Goal: Book appointment/travel/reservation

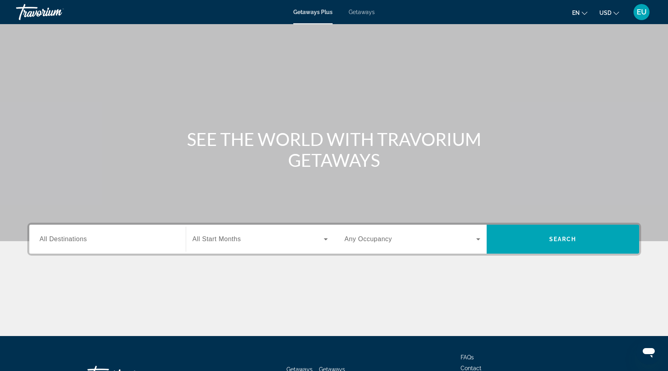
click at [362, 12] on span "Getaways" at bounding box center [362, 12] width 26 height 6
click at [61, 241] on span "All Destinations" at bounding box center [63, 238] width 47 height 7
click at [61, 241] on input "Destination All Destinations" at bounding box center [108, 239] width 136 height 10
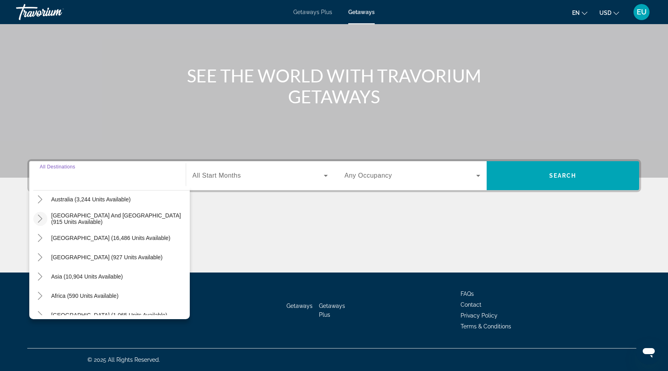
scroll to position [130, 0]
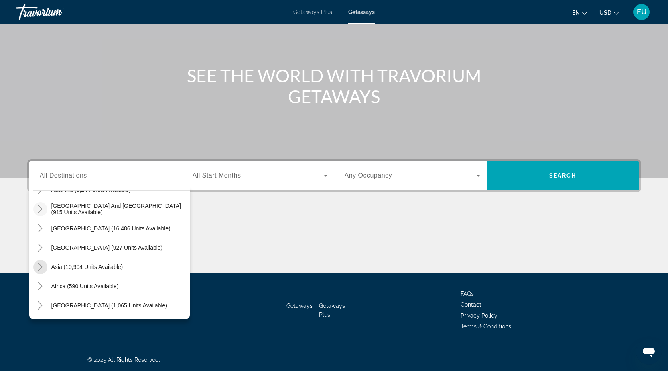
click at [39, 267] on icon "Toggle Asia (10,904 units available)" at bounding box center [40, 267] width 8 height 8
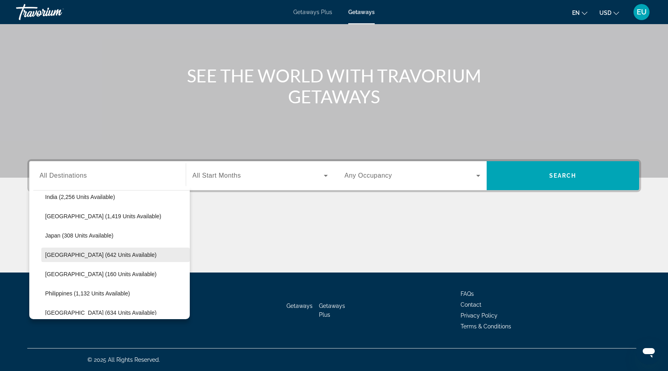
scroll to position [237, 0]
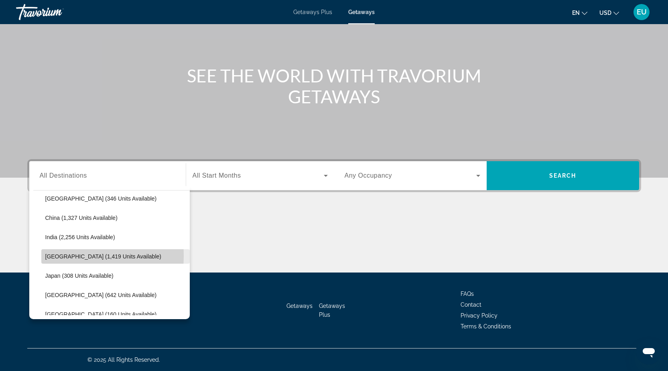
click at [46, 255] on span "[GEOGRAPHIC_DATA] (1,419 units available)" at bounding box center [103, 256] width 116 height 6
type input "**********"
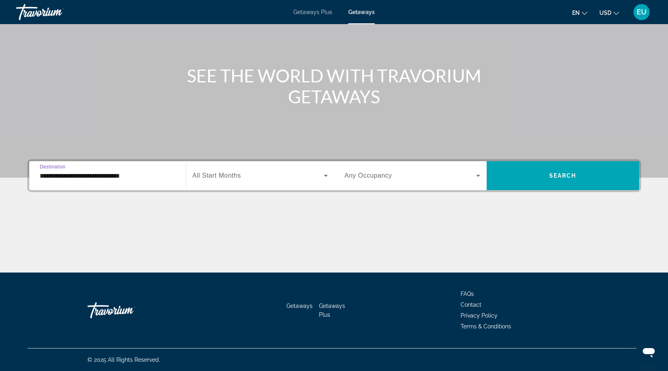
click at [327, 173] on icon "Search widget" at bounding box center [326, 176] width 10 height 10
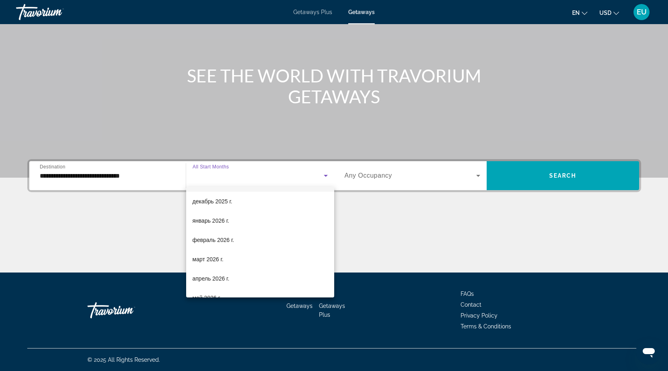
scroll to position [120, 0]
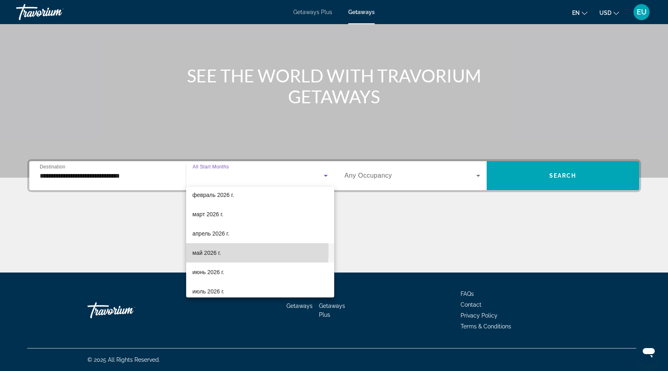
click at [206, 251] on span "май 2026 г." at bounding box center [207, 253] width 29 height 10
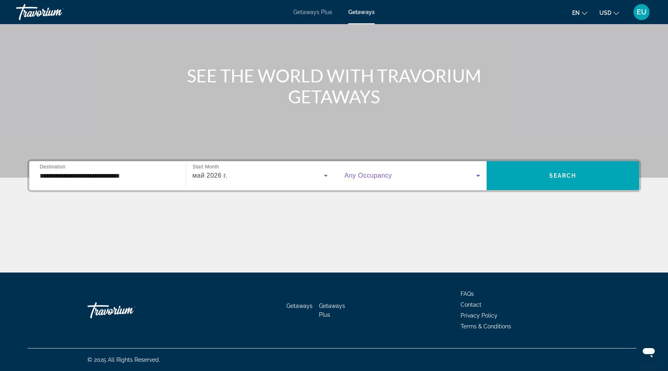
click at [477, 176] on icon "Search widget" at bounding box center [479, 176] width 10 height 10
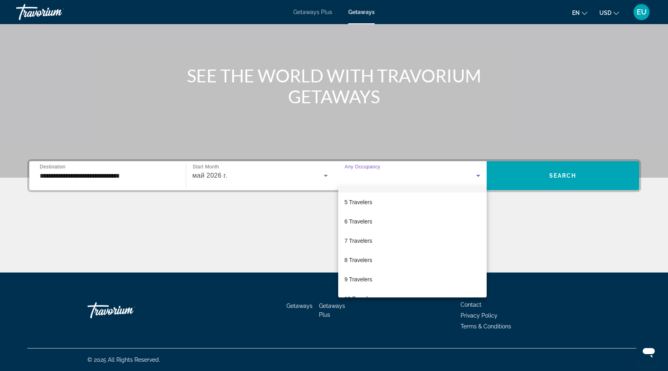
scroll to position [89, 0]
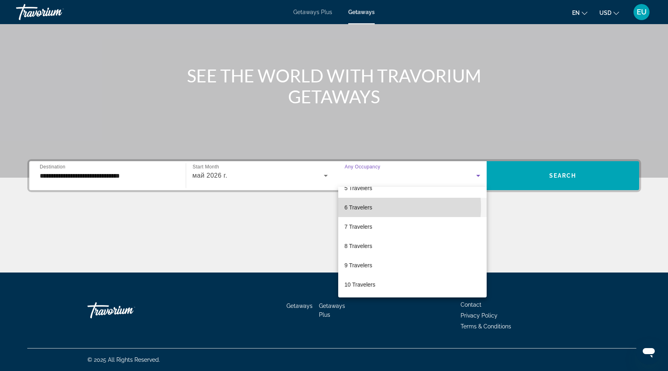
click at [388, 207] on mat-option "6 Travelers" at bounding box center [412, 207] width 149 height 19
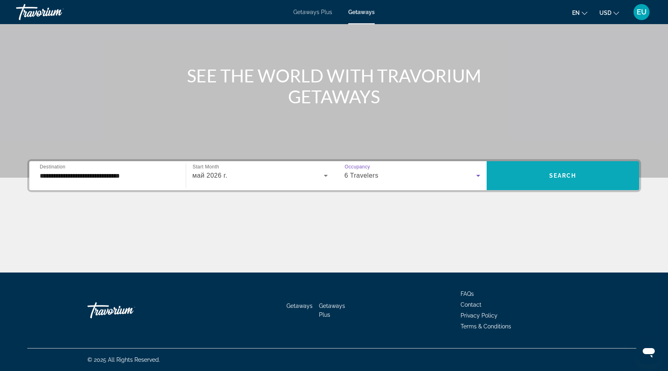
click at [568, 179] on span "Search widget" at bounding box center [563, 175] width 153 height 19
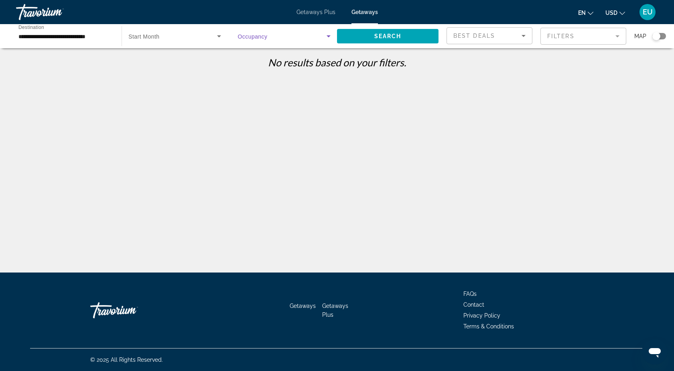
click at [328, 38] on icon "Search widget" at bounding box center [329, 36] width 10 height 10
click at [71, 37] on div at bounding box center [337, 185] width 674 height 371
click at [217, 34] on icon "Search widget" at bounding box center [219, 36] width 10 height 10
click at [173, 62] on mat-option "All Start Months" at bounding box center [174, 60] width 105 height 19
click at [327, 37] on icon "Search widget" at bounding box center [329, 36] width 10 height 10
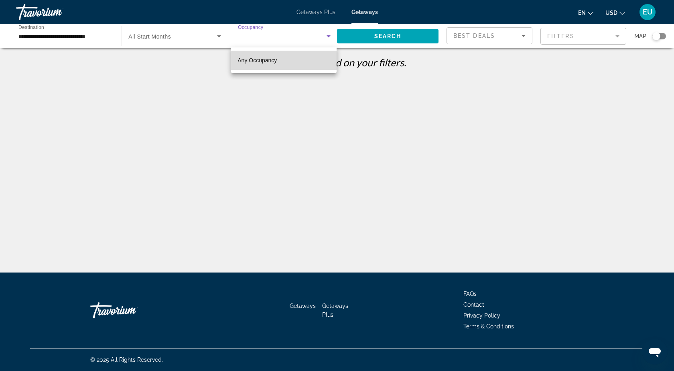
click at [265, 63] on span "Any Occupancy" at bounding box center [257, 60] width 39 height 10
click at [37, 33] on input "**********" at bounding box center [64, 37] width 93 height 10
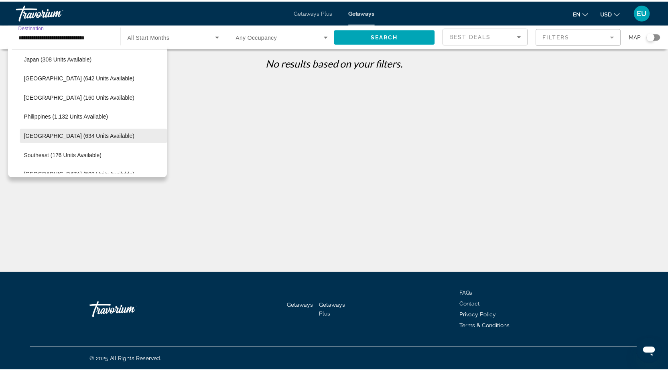
scroll to position [321, 0]
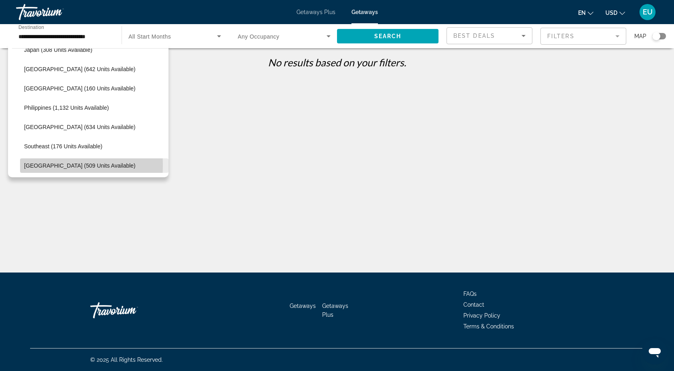
click at [23, 165] on span "Search widget" at bounding box center [94, 165] width 149 height 19
type input "**********"
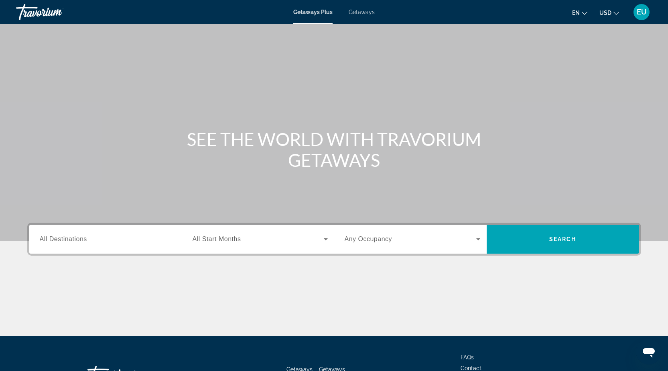
click at [365, 10] on span "Getaways" at bounding box center [362, 12] width 26 height 6
click at [41, 238] on span "All Destinations" at bounding box center [63, 238] width 47 height 7
click at [41, 238] on input "Destination All Destinations" at bounding box center [108, 239] width 136 height 10
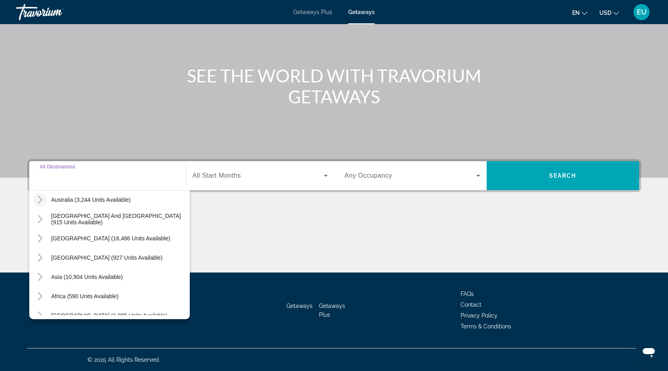
scroll to position [120, 0]
click at [43, 277] on icon "Toggle Asia (10,904 units available)" at bounding box center [40, 276] width 8 height 8
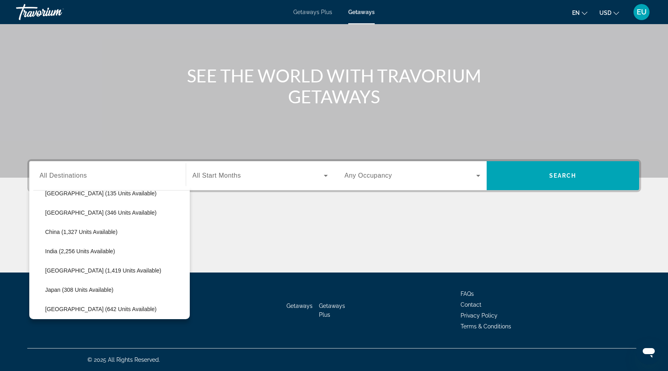
scroll to position [277, 0]
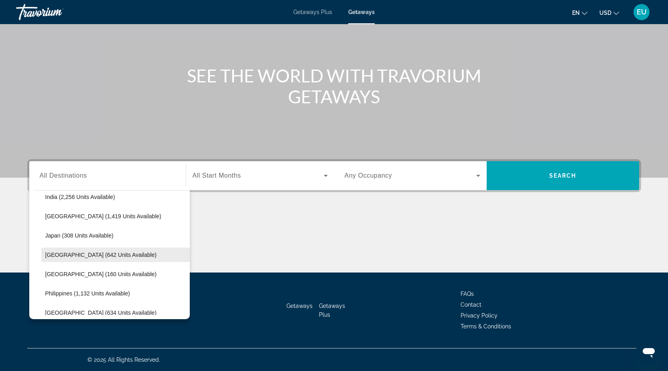
click at [52, 255] on span "[GEOGRAPHIC_DATA] (642 units available)" at bounding box center [101, 254] width 112 height 6
type input "**********"
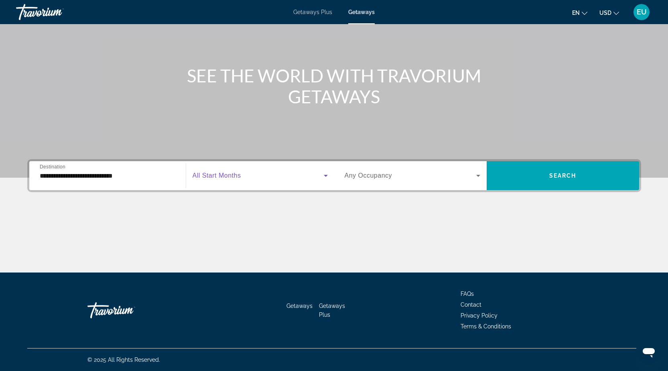
click at [326, 174] on icon "Search widget" at bounding box center [326, 176] width 10 height 10
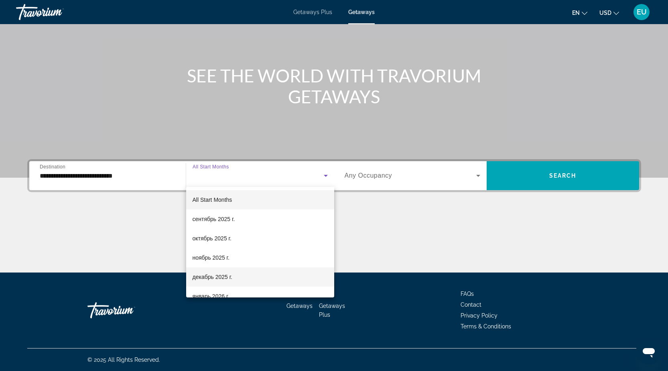
scroll to position [40, 0]
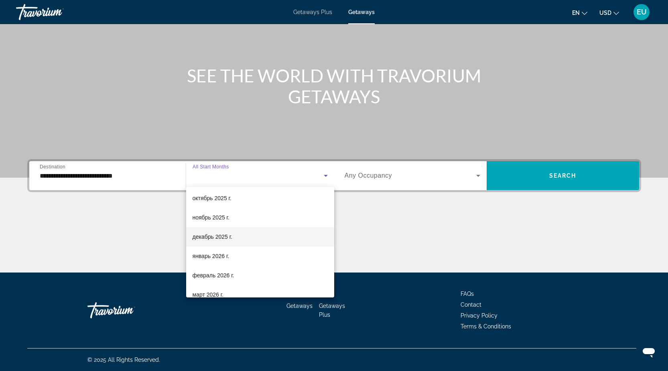
click at [212, 238] on span "декабрь 2025 г." at bounding box center [213, 237] width 40 height 10
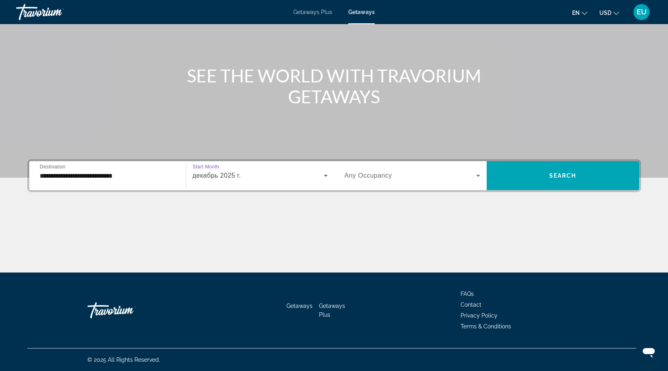
click at [326, 173] on icon "Search widget" at bounding box center [326, 176] width 10 height 10
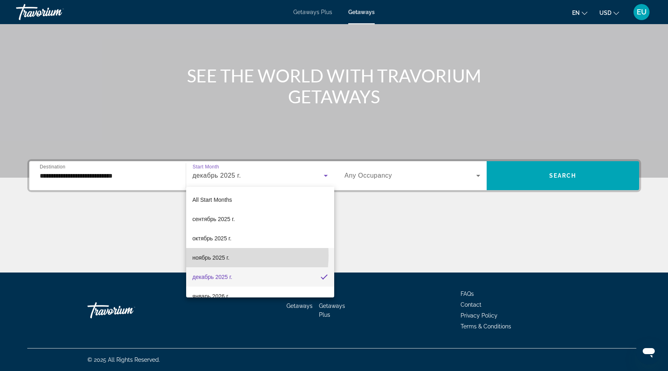
click at [216, 255] on span "ноябрь 2025 г." at bounding box center [211, 258] width 37 height 10
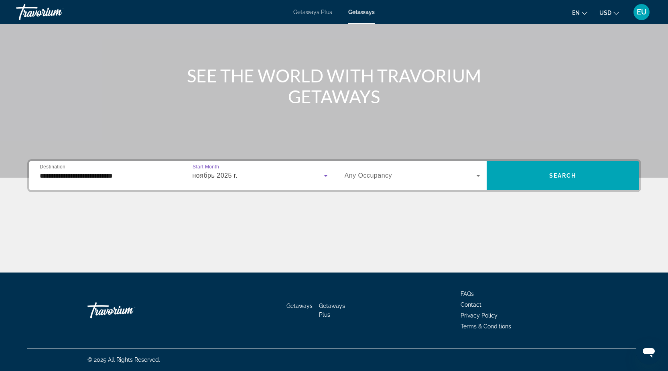
click at [477, 177] on icon "Search widget" at bounding box center [479, 176] width 10 height 10
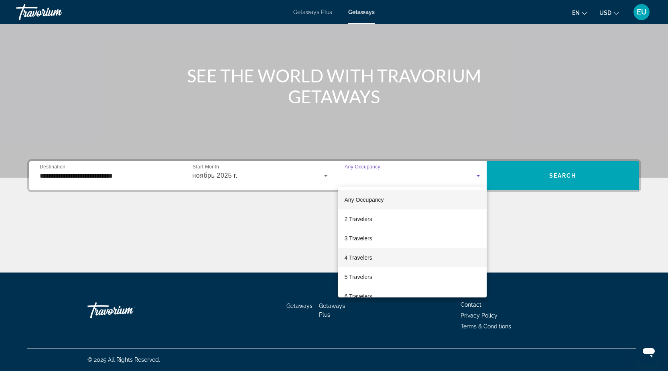
click at [371, 255] on span "4 Travelers" at bounding box center [359, 258] width 28 height 10
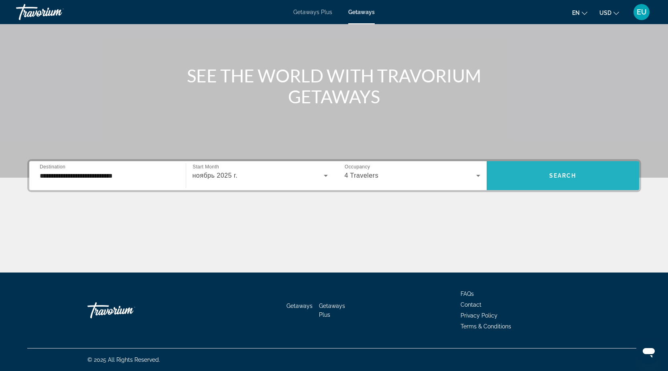
click at [566, 172] on span "Search" at bounding box center [563, 175] width 27 height 6
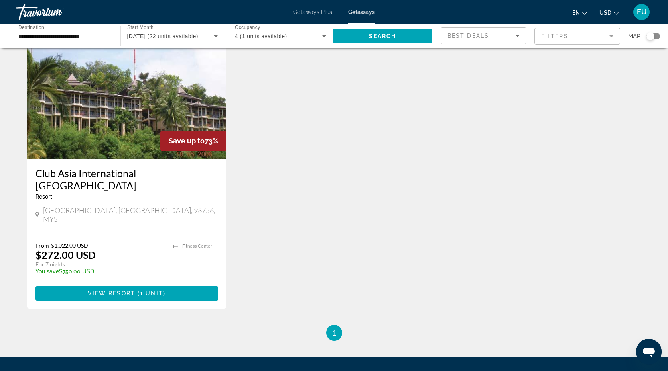
scroll to position [321, 0]
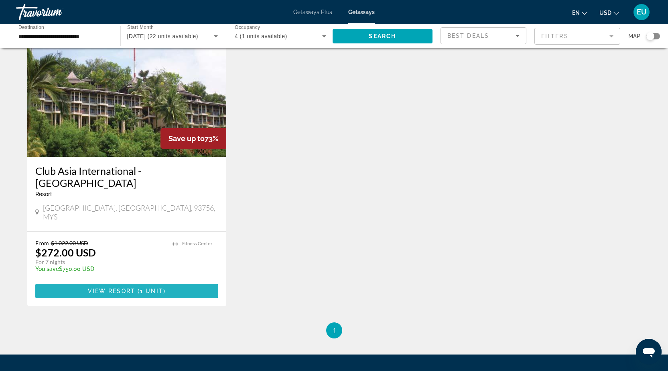
click at [116, 287] on span "View Resort" at bounding box center [111, 290] width 47 height 6
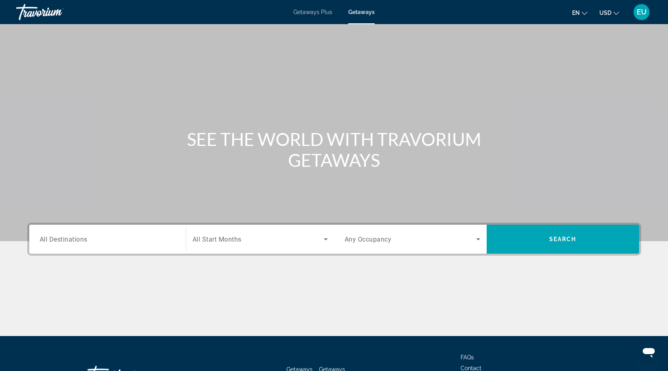
click at [43, 238] on span "All Destinations" at bounding box center [64, 239] width 48 height 8
click at [43, 238] on input "Destination All Destinations" at bounding box center [108, 239] width 136 height 10
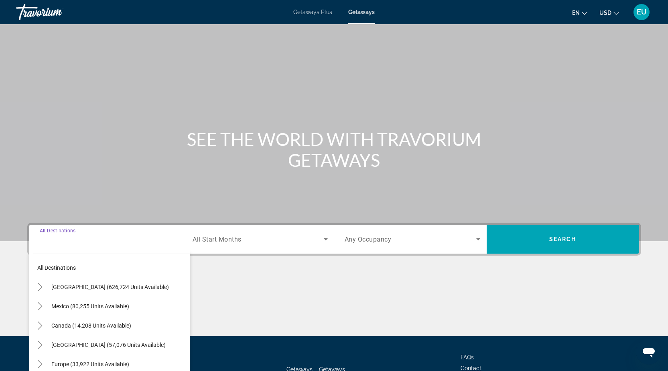
scroll to position [63, 0]
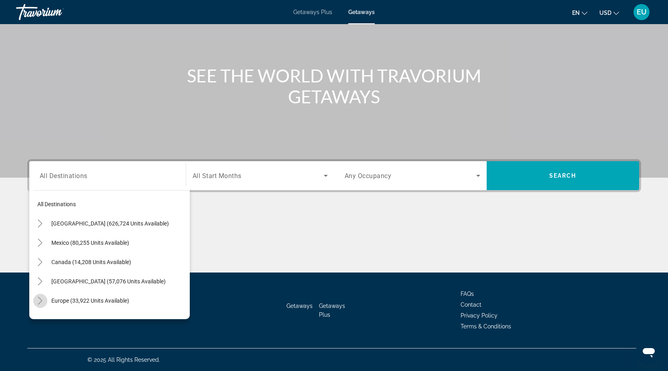
click at [37, 300] on icon "Toggle Europe (33,922 units available)" at bounding box center [40, 300] width 8 height 8
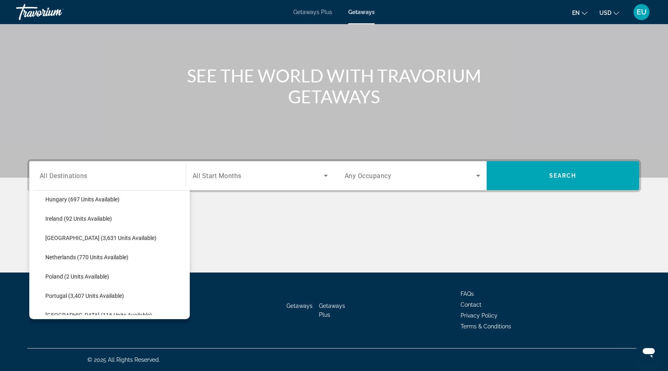
scroll to position [301, 0]
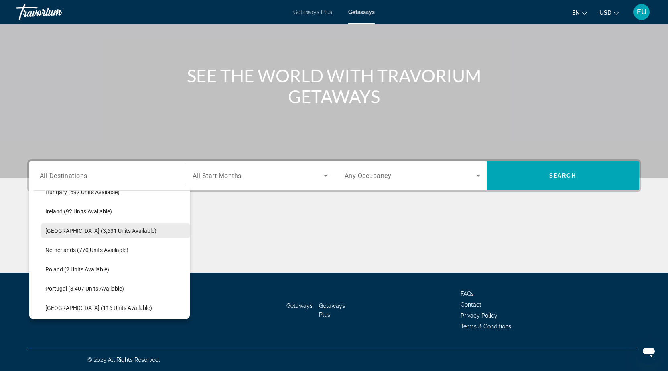
click at [58, 228] on span "[GEOGRAPHIC_DATA] (3,631 units available)" at bounding box center [100, 230] width 111 height 6
type input "**********"
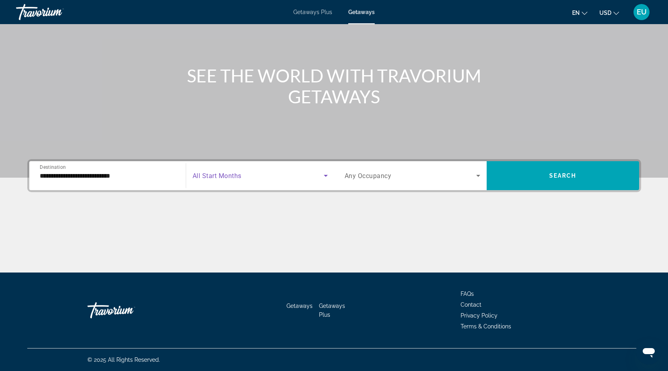
click at [324, 177] on icon "Search widget" at bounding box center [326, 176] width 10 height 10
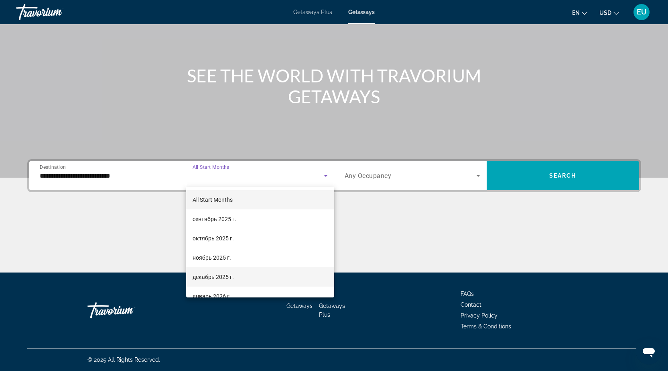
click at [229, 274] on span "декабрь 2025 г." at bounding box center [213, 277] width 41 height 10
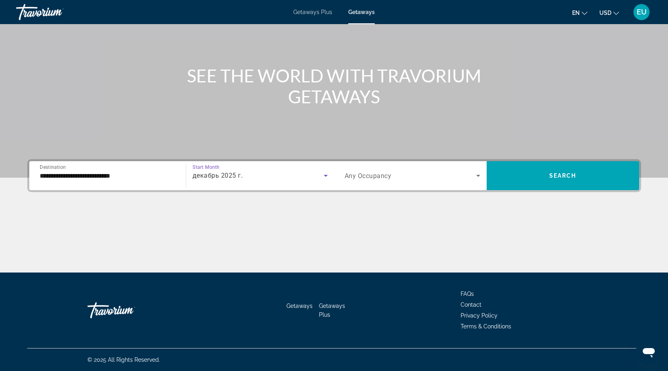
click at [479, 177] on icon "Search widget" at bounding box center [479, 176] width 10 height 10
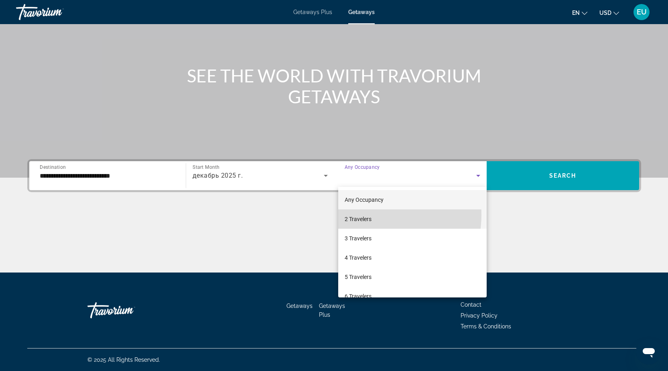
click at [370, 214] on span "2 Travelers" at bounding box center [358, 219] width 27 height 10
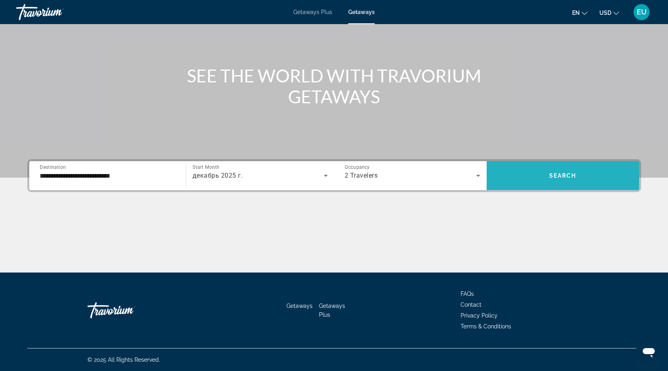
click at [599, 180] on span "Search widget" at bounding box center [563, 175] width 153 height 19
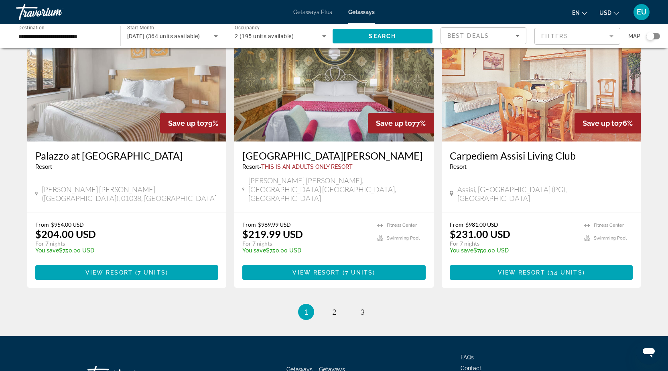
scroll to position [923, 0]
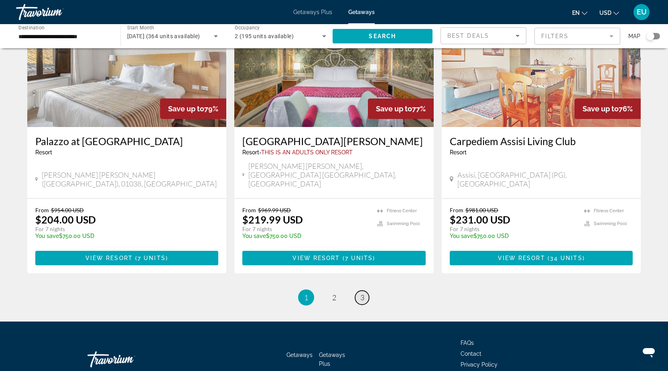
click at [363, 293] on span "3" at bounding box center [362, 297] width 4 height 9
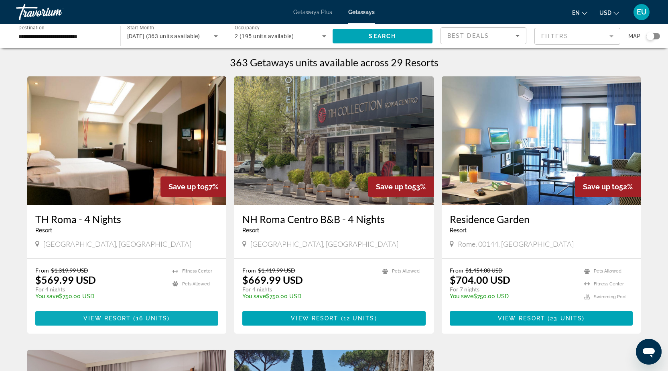
click at [100, 320] on span "View Resort" at bounding box center [106, 318] width 47 height 6
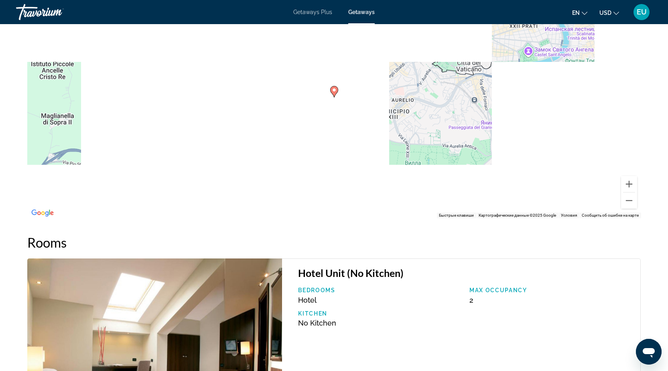
scroll to position [883, 0]
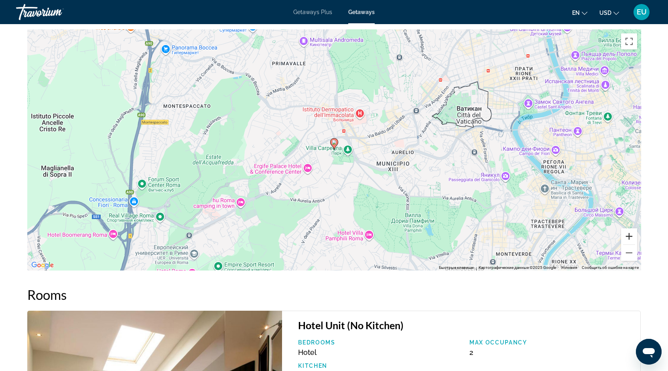
click at [629, 233] on button "Увеличить" at bounding box center [629, 236] width 16 height 16
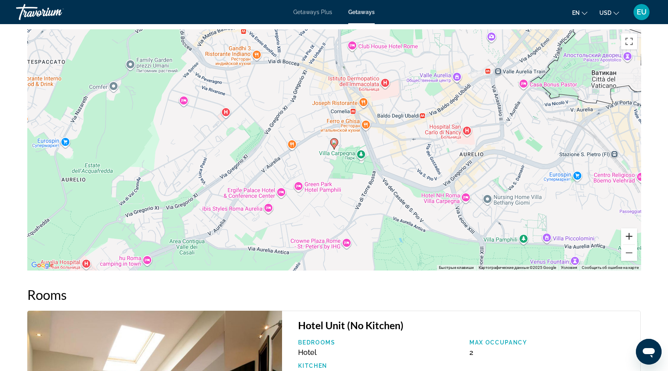
click at [629, 233] on button "Увеличить" at bounding box center [629, 236] width 16 height 16
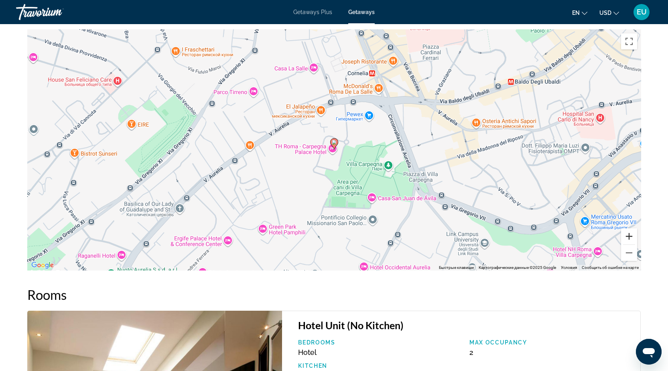
click at [628, 235] on button "Увеличить" at bounding box center [629, 236] width 16 height 16
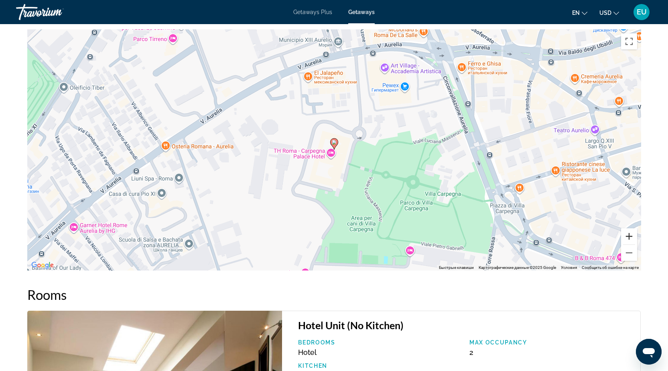
click at [628, 235] on button "Увеличить" at bounding box center [629, 236] width 16 height 16
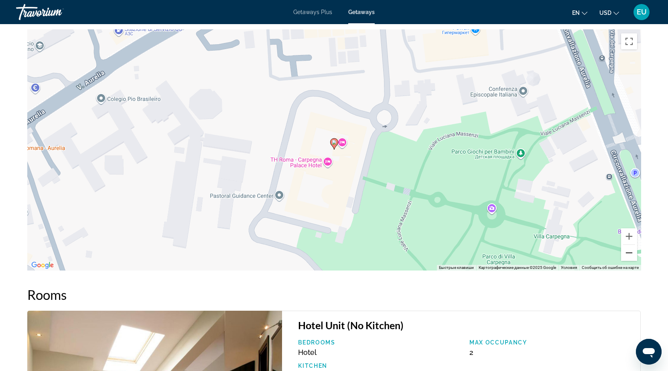
click at [631, 252] on button "Уменьшить" at bounding box center [629, 252] width 16 height 16
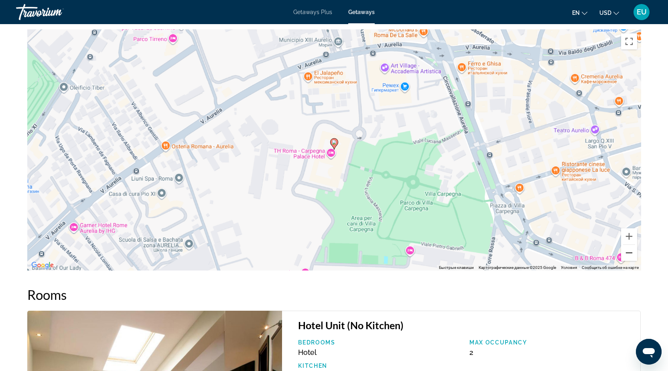
click at [631, 252] on button "Уменьшить" at bounding box center [629, 252] width 16 height 16
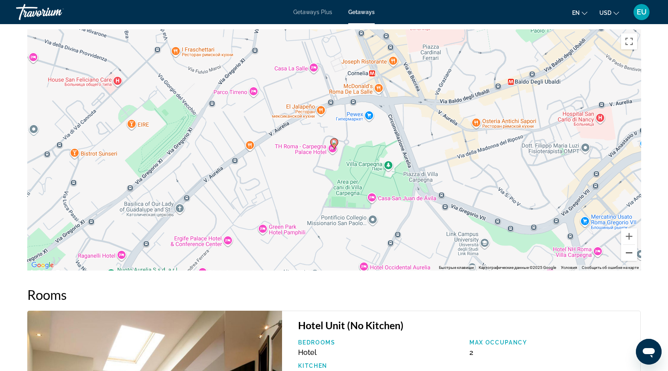
click at [631, 252] on button "Уменьшить" at bounding box center [629, 252] width 16 height 16
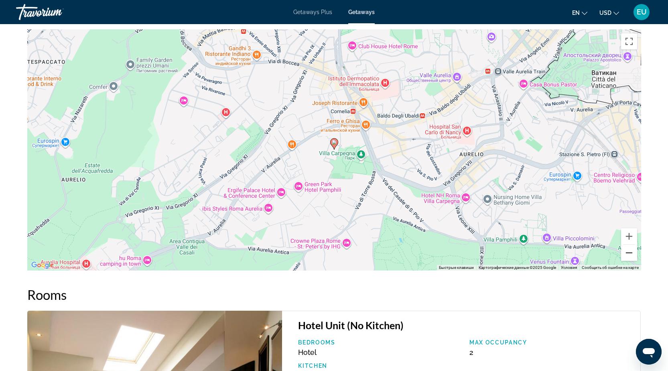
click at [631, 252] on button "Уменьшить" at bounding box center [629, 252] width 16 height 16
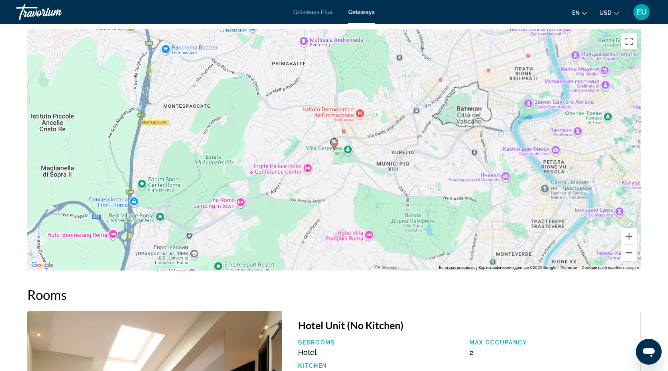
click at [631, 252] on button "Уменьшить" at bounding box center [629, 252] width 16 height 16
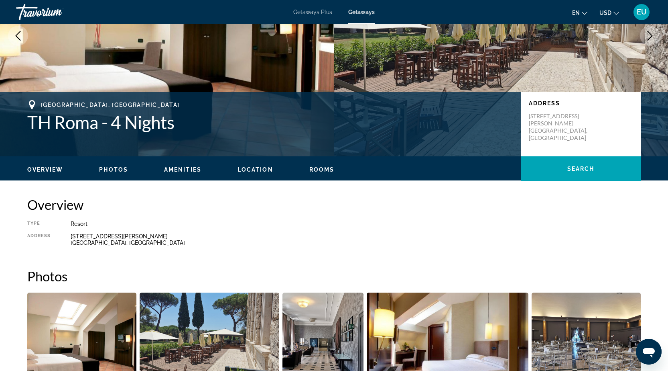
scroll to position [0, 0]
